Goal: Book appointment/travel/reservation

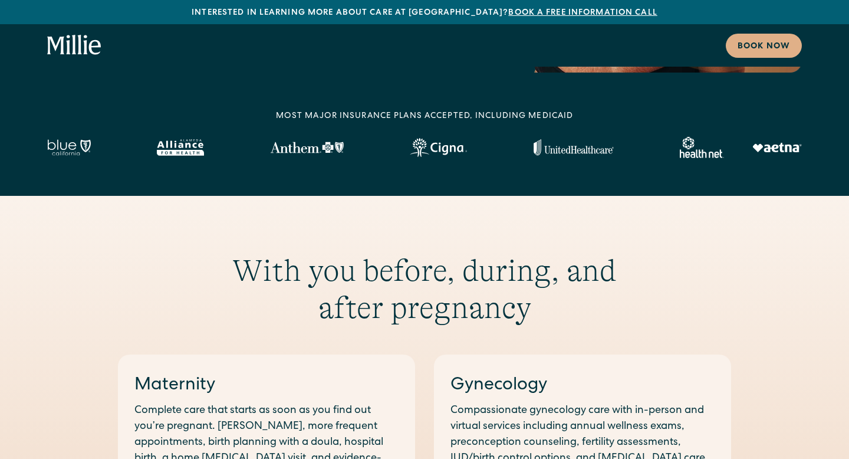
scroll to position [29, 0]
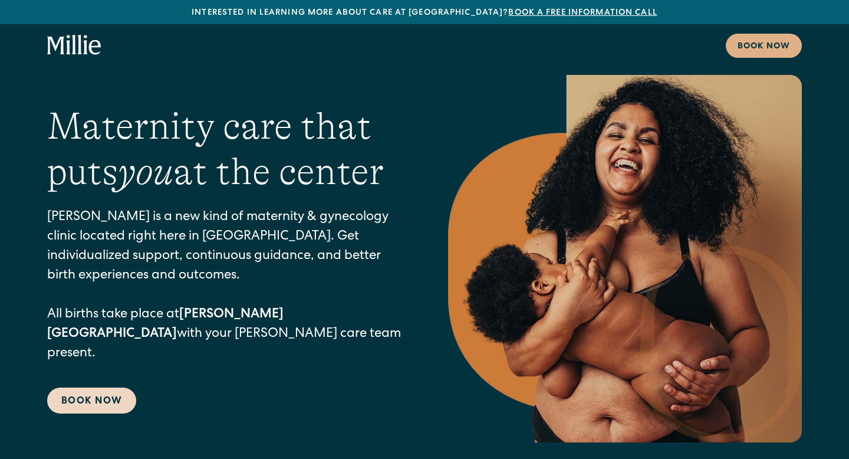
click at [93, 391] on link "Book Now" at bounding box center [91, 400] width 89 height 26
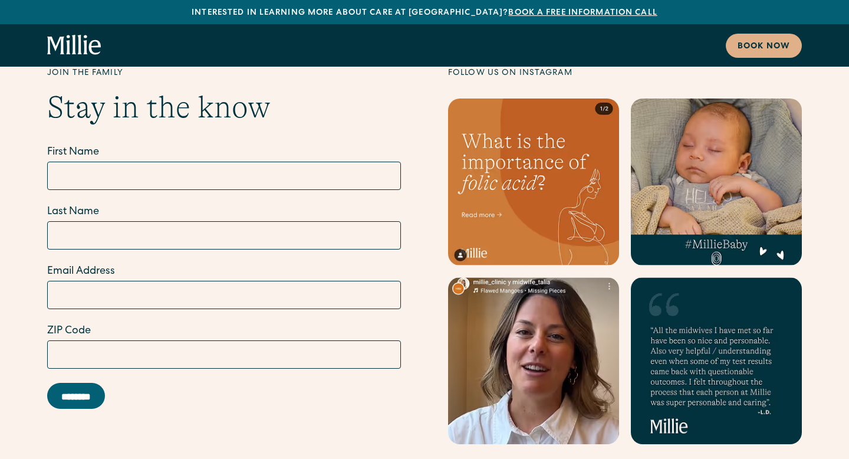
scroll to position [6683, 0]
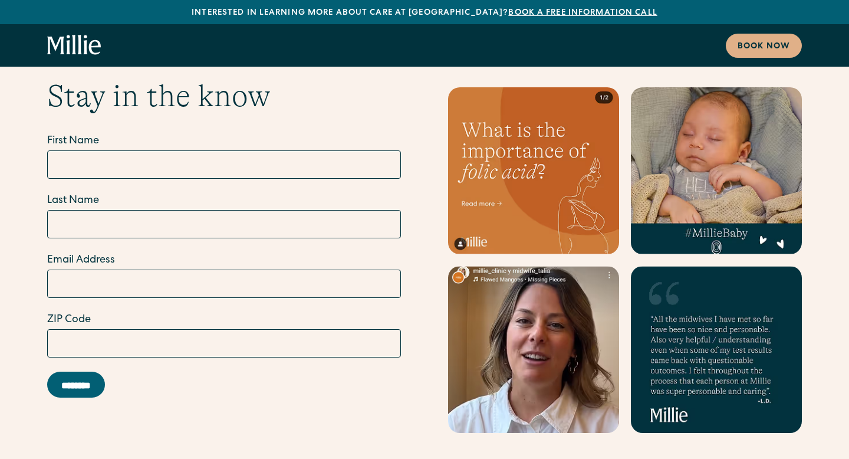
scroll to position [29, 0]
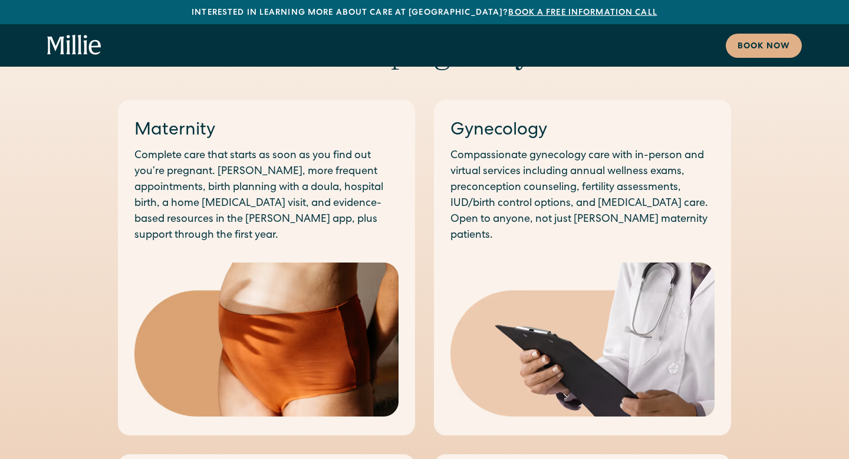
scroll to position [625, 0]
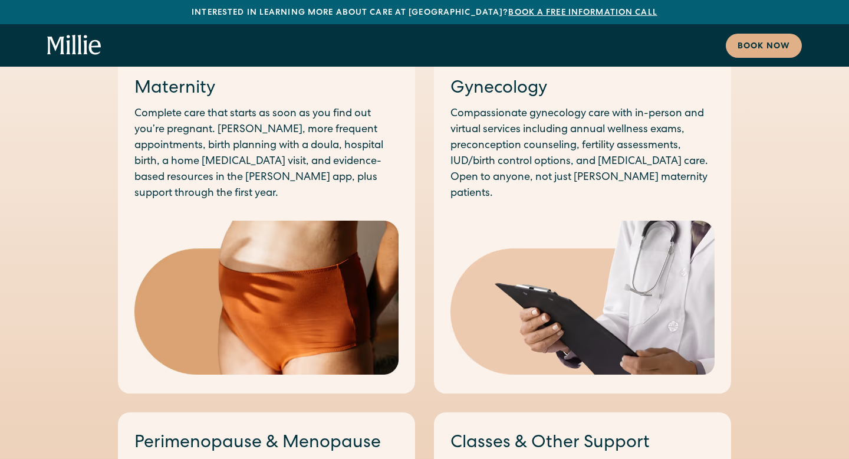
click at [643, 249] on img at bounding box center [583, 297] width 264 height 153
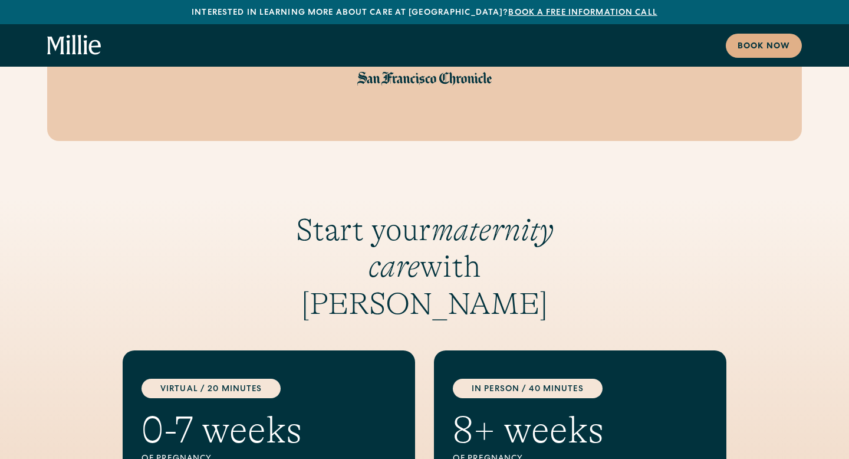
scroll to position [1706, 0]
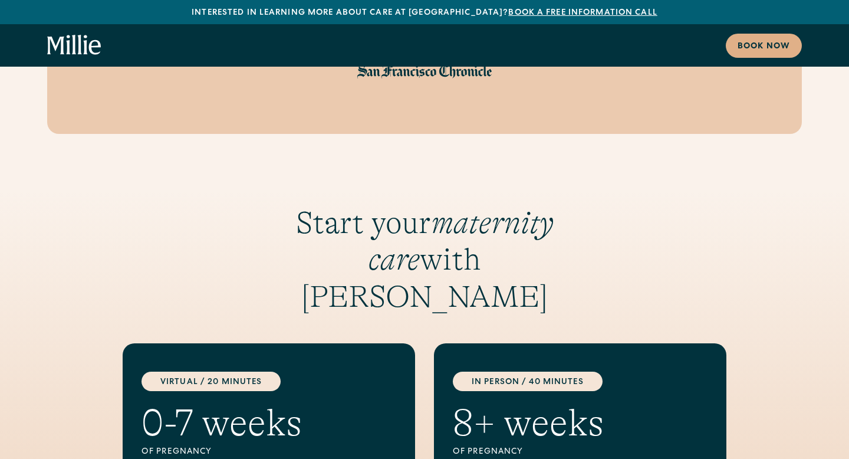
click at [761, 74] on div "“[PERSON_NAME]’s unique pregnancy care model offers one-stop-shopping for expec…" at bounding box center [424, 33] width 755 height 200
click at [765, 53] on link "Book now" at bounding box center [764, 46] width 76 height 24
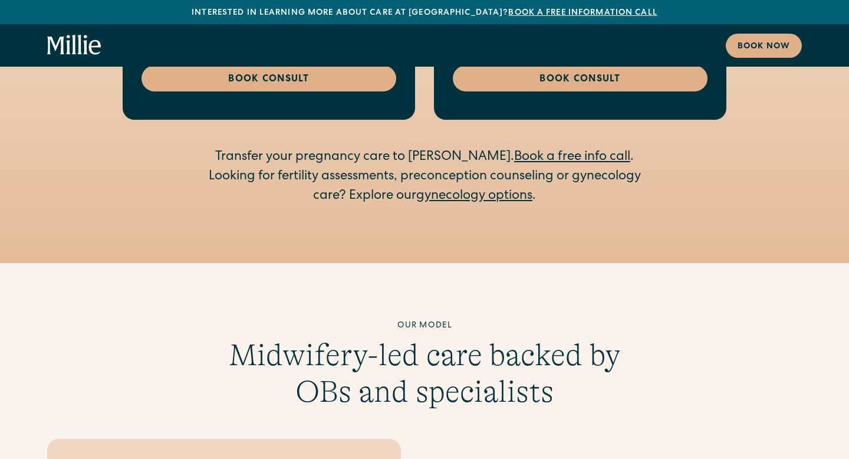
scroll to position [2336, 0]
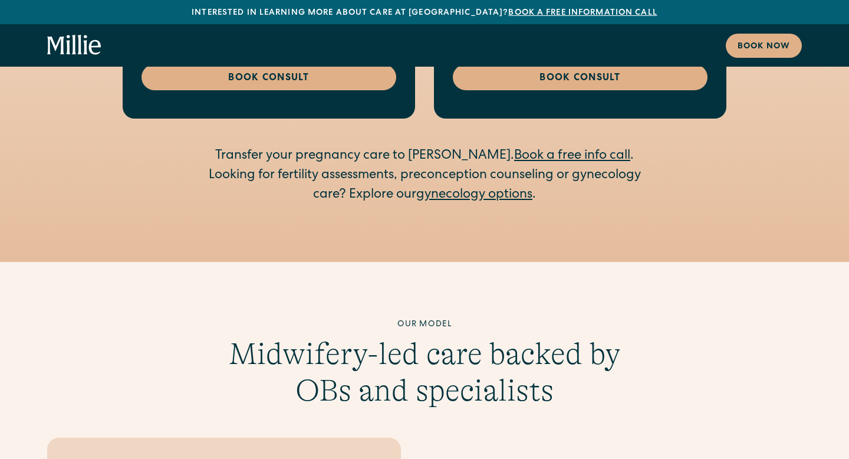
click at [513, 189] on link "gynecology options" at bounding box center [474, 195] width 116 height 13
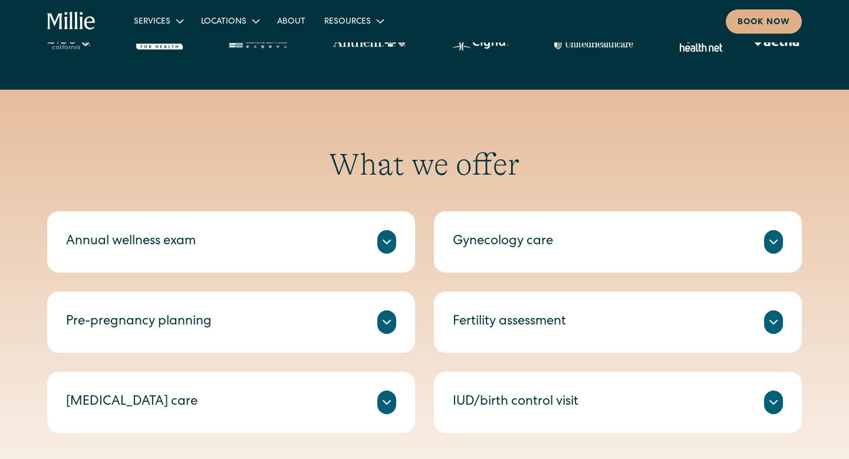
scroll to position [564, 0]
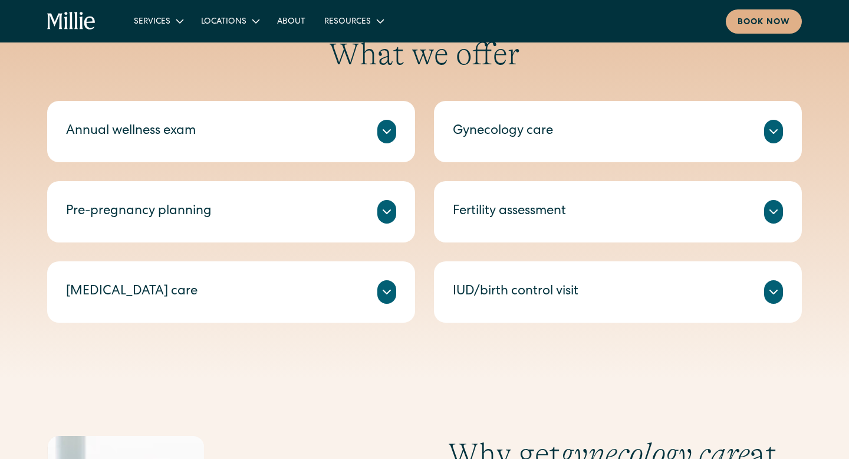
click at [323, 134] on div "Annual wellness exam" at bounding box center [231, 132] width 330 height 24
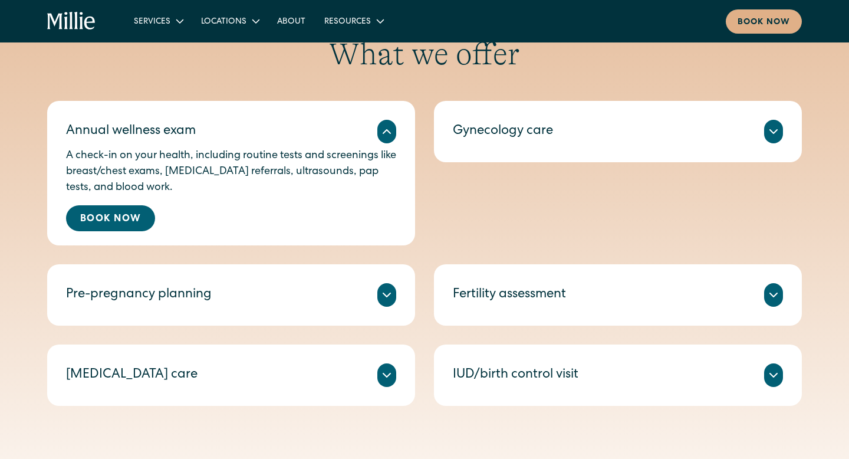
click at [540, 128] on div "Gynecology care" at bounding box center [503, 131] width 100 height 19
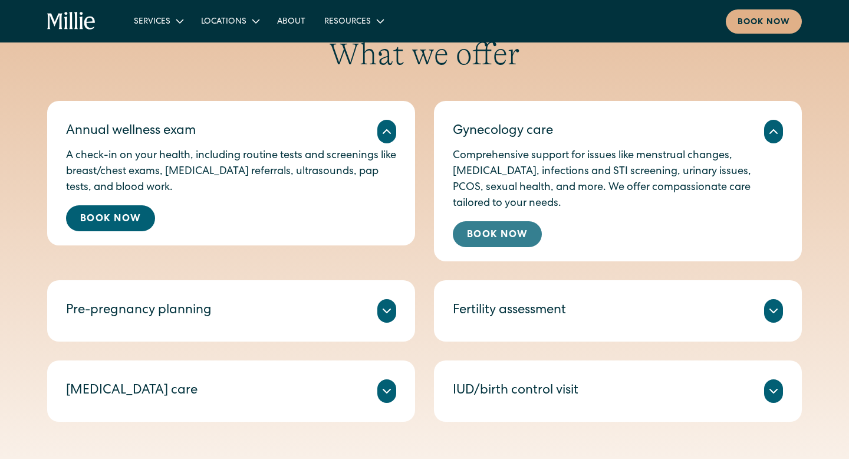
click at [518, 236] on link "Book Now" at bounding box center [497, 234] width 89 height 26
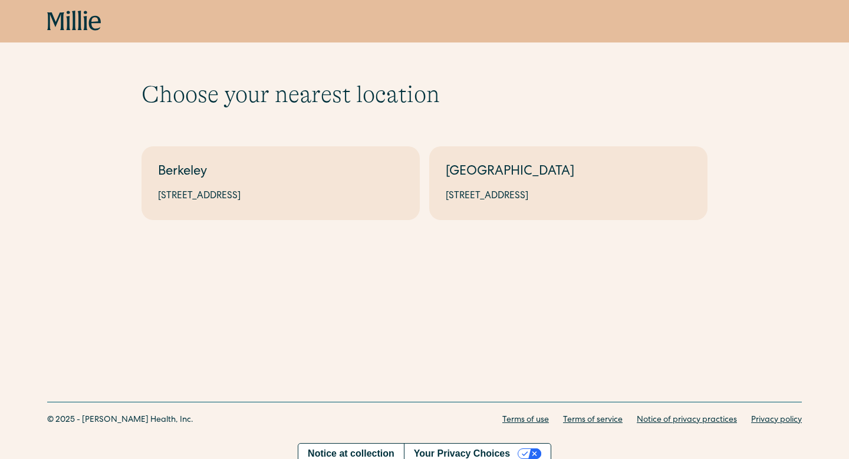
scroll to position [1, 0]
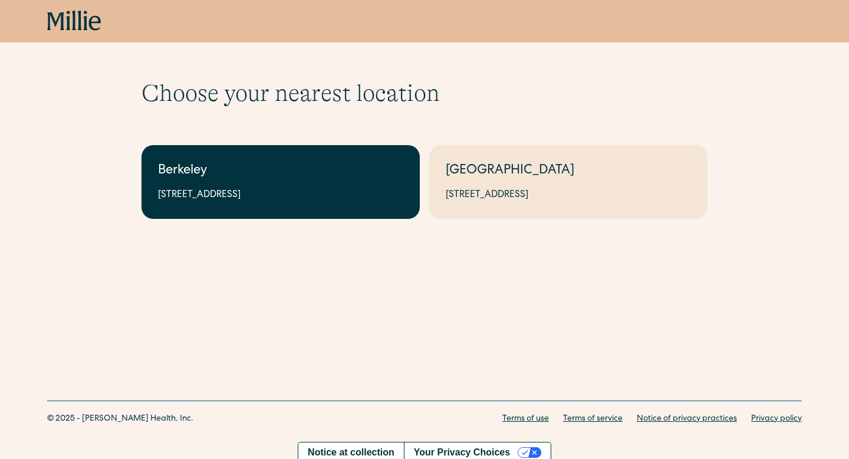
click at [318, 182] on link "Berkeley 2999 Regent St, Suite 524, Berkeley, CA 94705" at bounding box center [281, 182] width 278 height 74
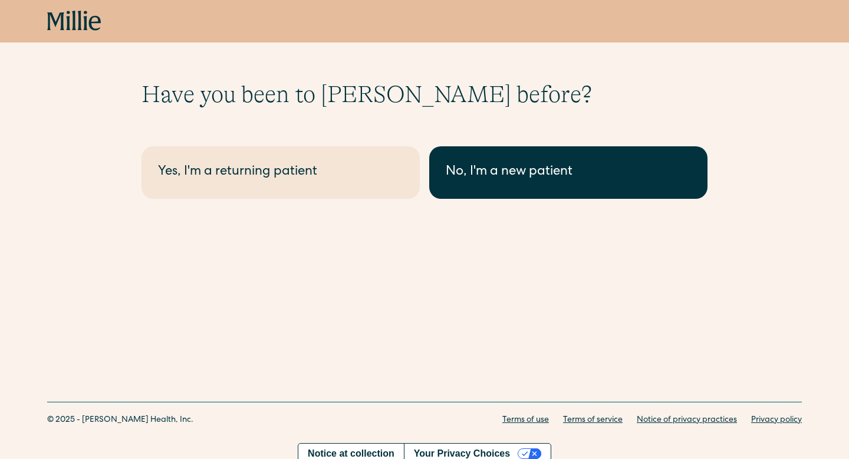
click at [495, 182] on link "No, I'm a new patient" at bounding box center [568, 172] width 278 height 52
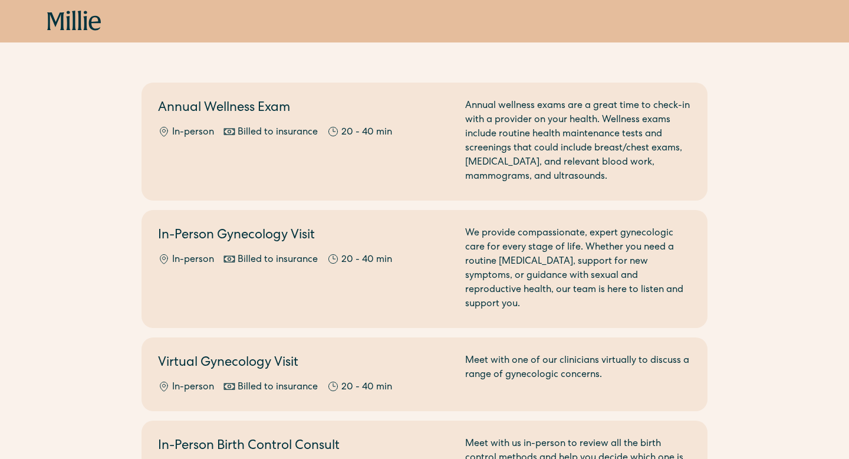
scroll to position [69, 0]
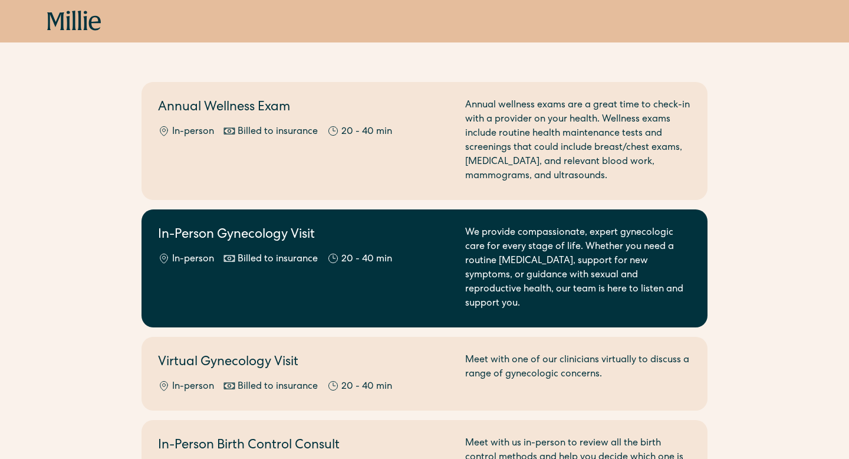
click at [610, 261] on div "We provide compassionate, expert gynecologic care for every stage of life. Whet…" at bounding box center [578, 268] width 226 height 85
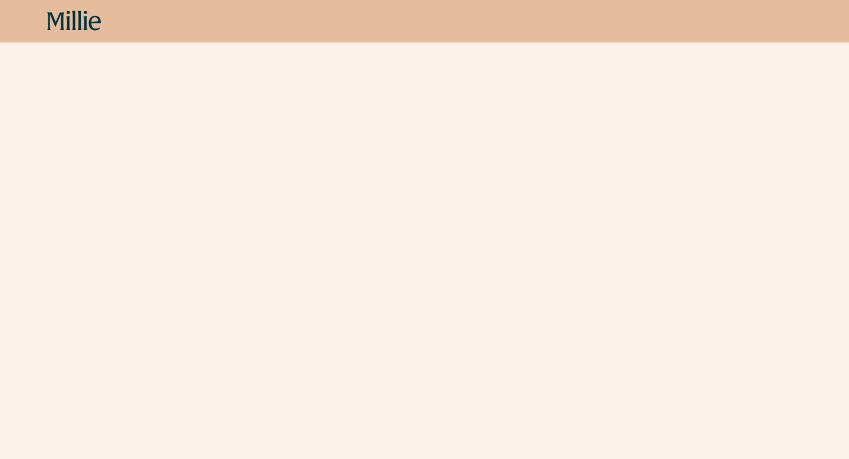
scroll to position [946, 0]
